Goal: Task Accomplishment & Management: Use online tool/utility

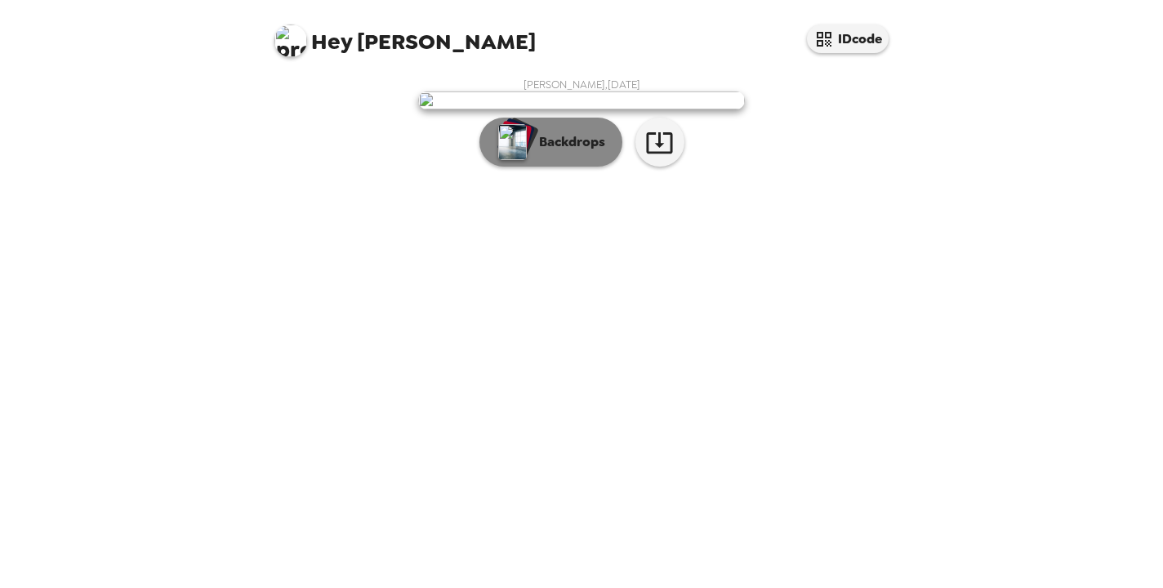
scroll to position [2, 0]
click at [559, 167] on button "Backdrops" at bounding box center [550, 142] width 143 height 49
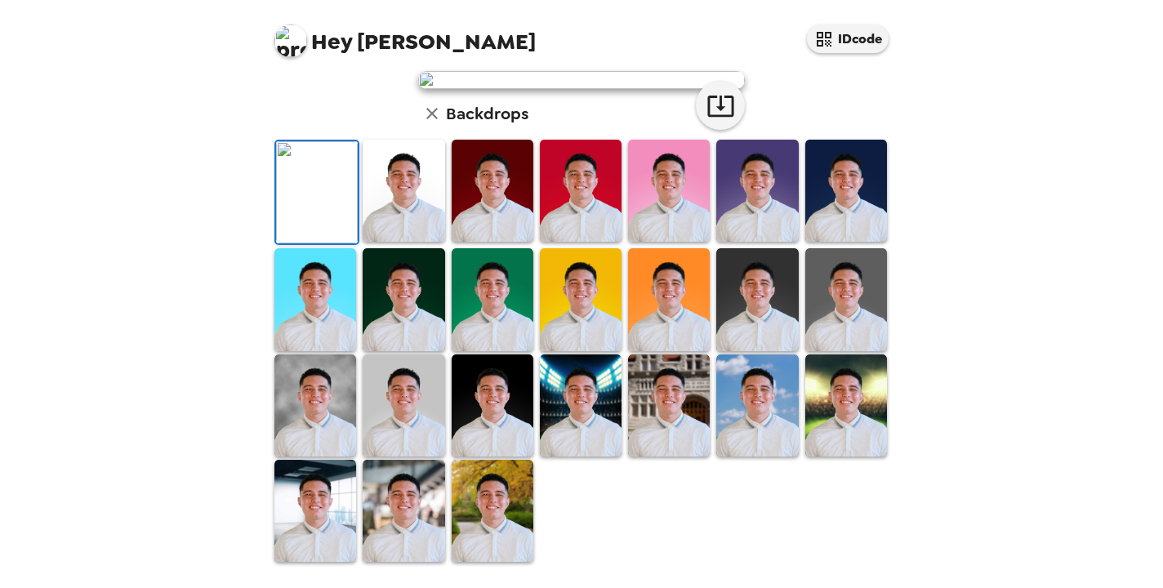
scroll to position [412, 0]
click at [510, 520] on img at bounding box center [493, 511] width 82 height 102
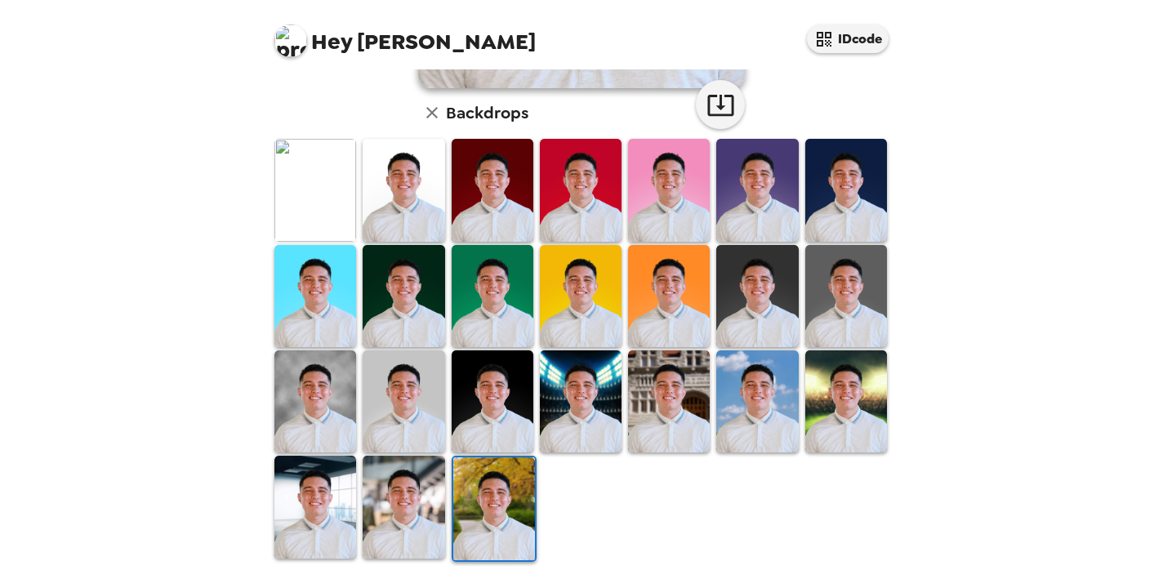
scroll to position [408, 0]
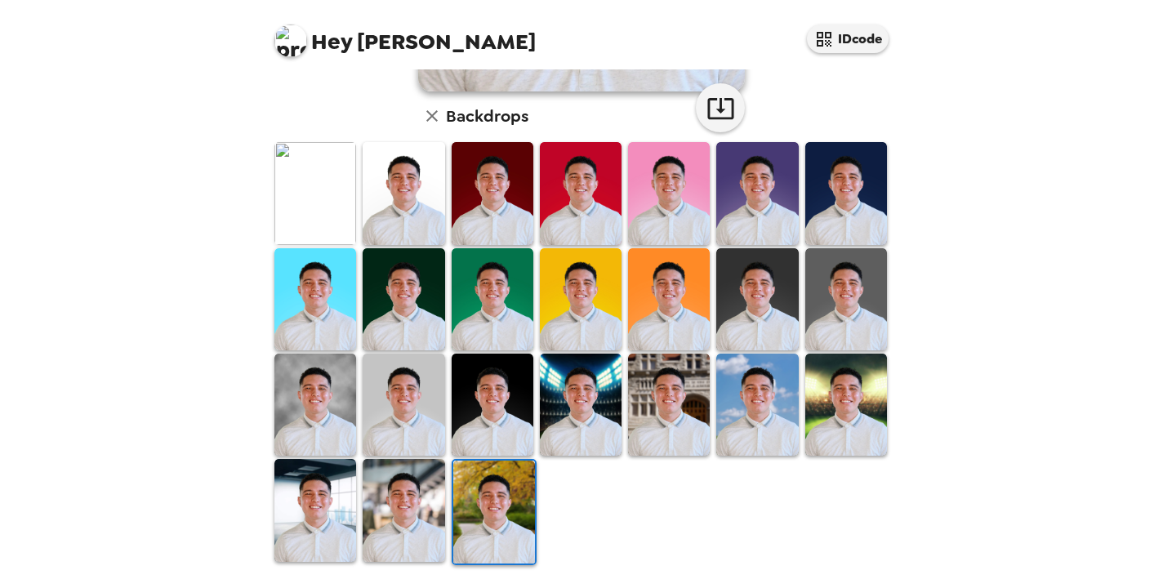
click at [515, 516] on img at bounding box center [494, 512] width 82 height 102
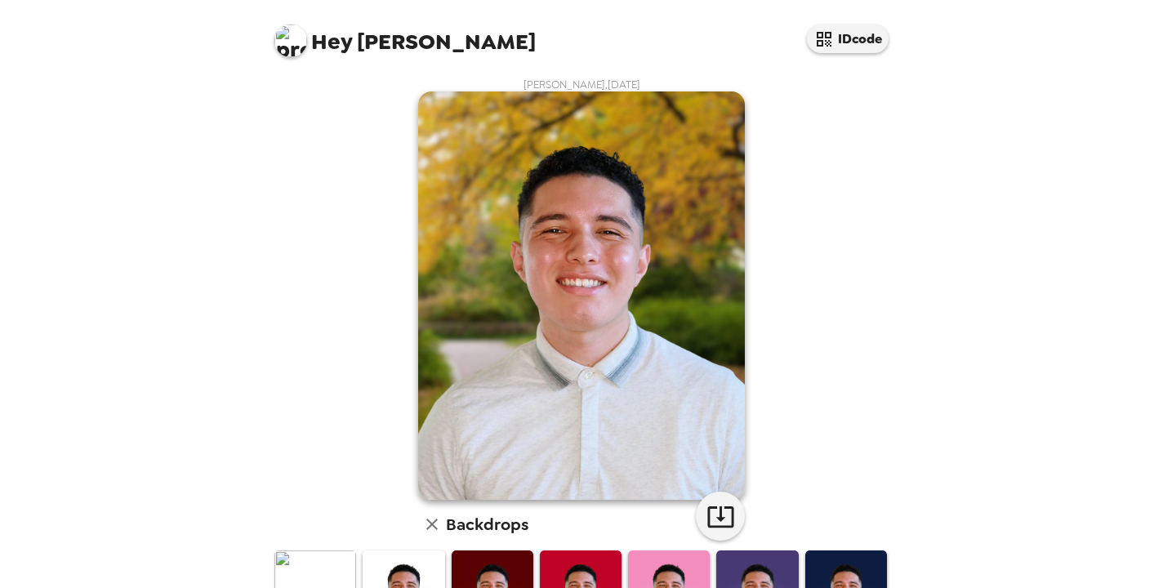
scroll to position [0, 0]
click at [716, 507] on icon "button" at bounding box center [720, 516] width 26 height 21
